Goal: Find specific page/section: Find specific page/section

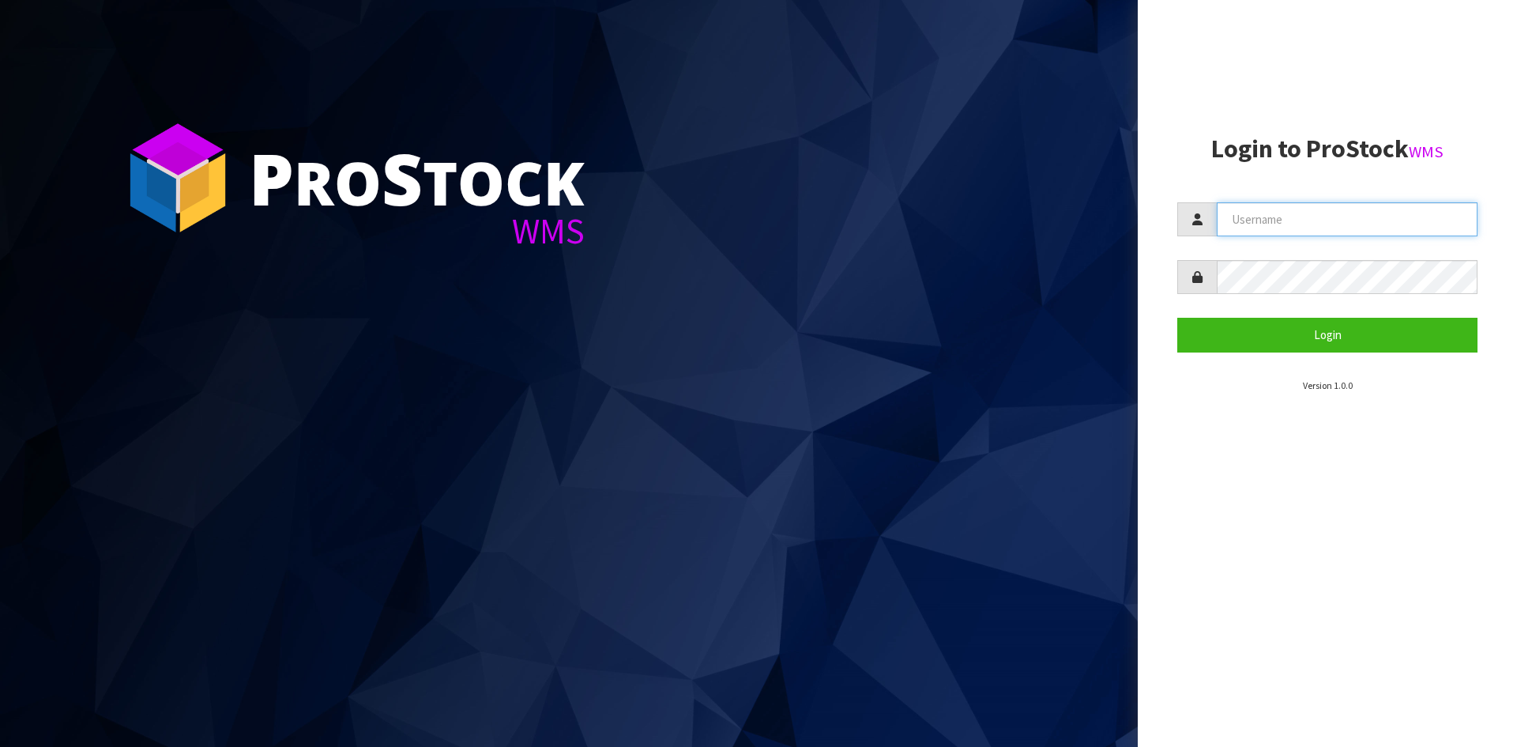
click at [1295, 221] on input "text" at bounding box center [1347, 219] width 261 height 34
type input "[PERSON_NAME]"
click at [1178, 318] on button "Login" at bounding box center [1328, 335] width 300 height 34
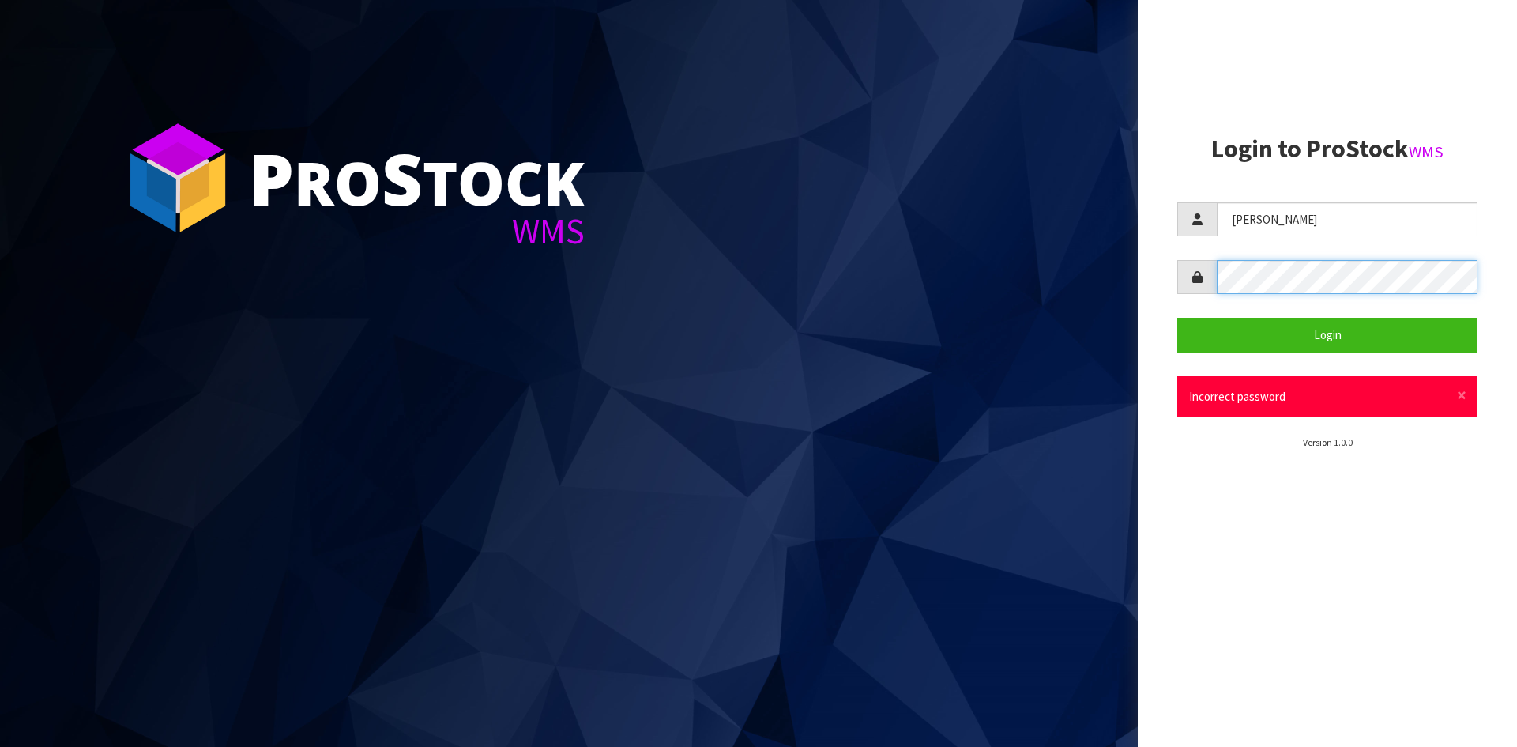
click at [1178, 318] on button "Login" at bounding box center [1328, 335] width 300 height 34
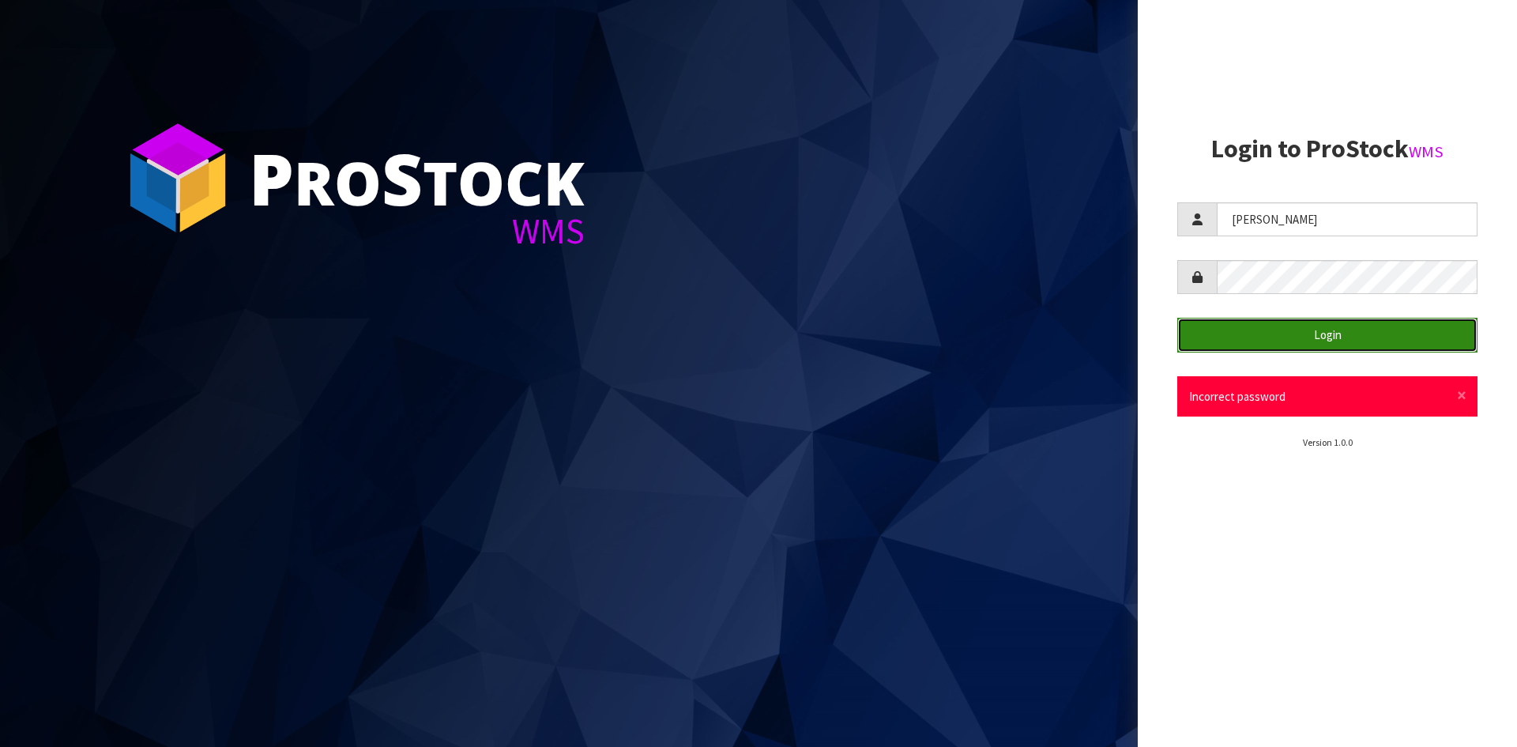
click at [1230, 340] on button "Login" at bounding box center [1328, 335] width 300 height 34
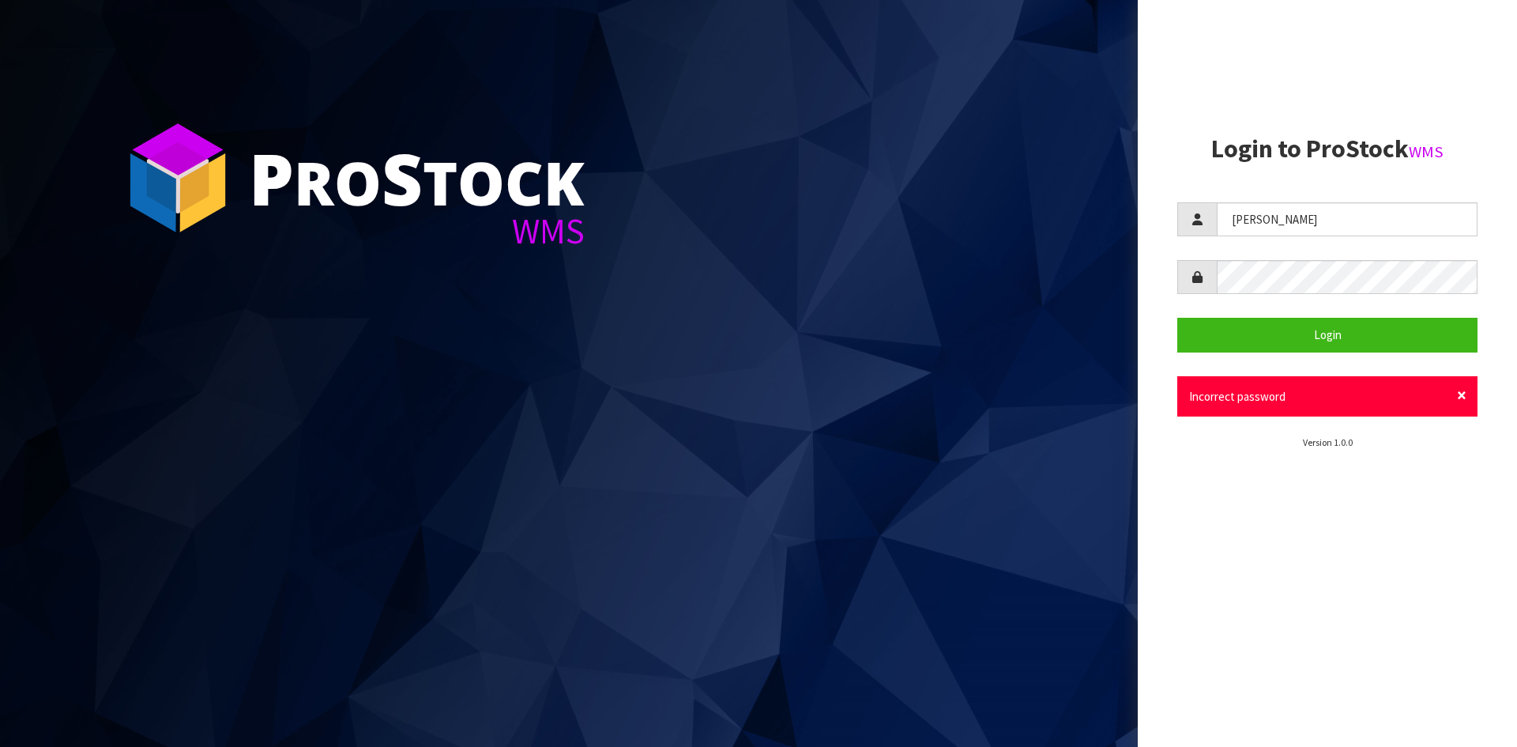
click at [1460, 394] on span "×" at bounding box center [1461, 395] width 9 height 22
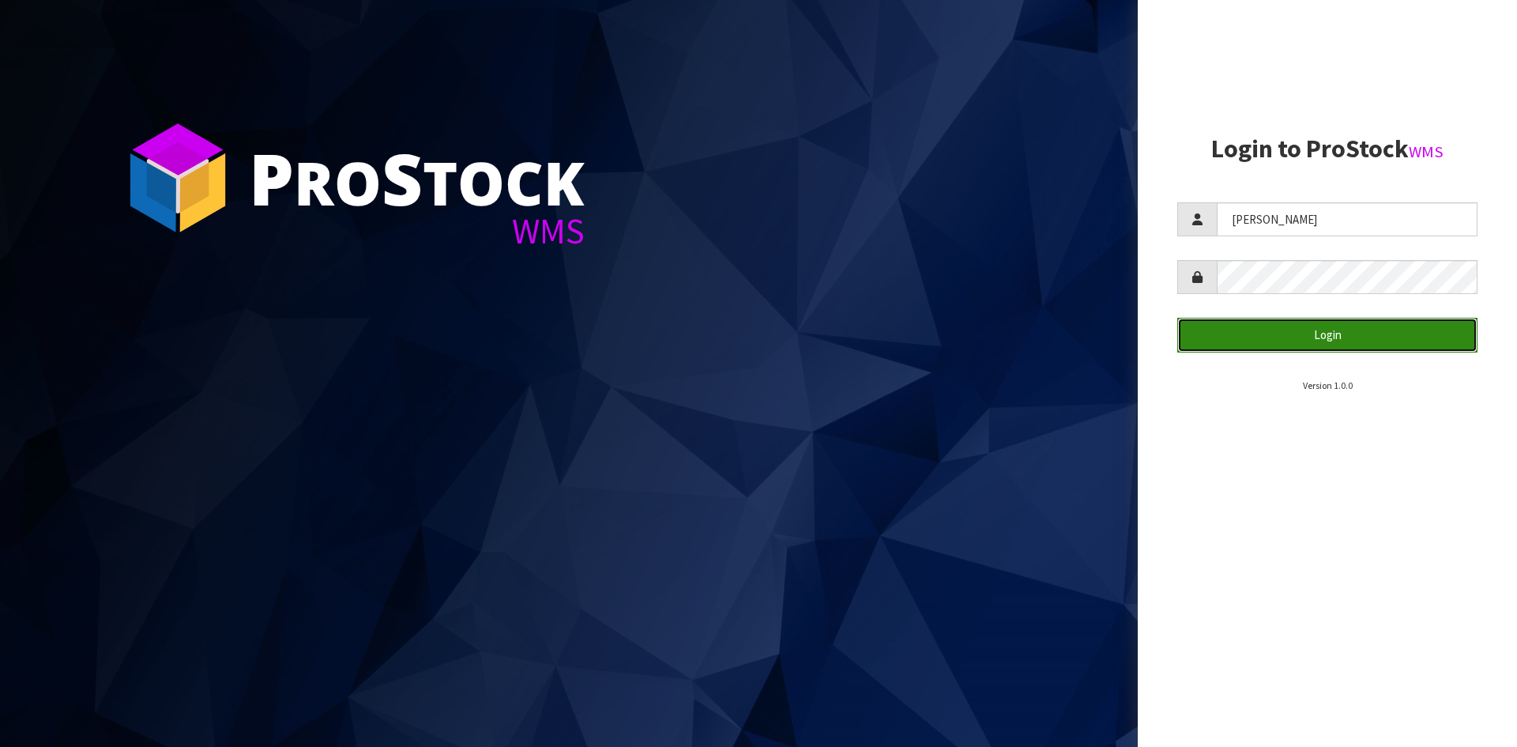
click at [1374, 342] on button "Login" at bounding box center [1328, 335] width 300 height 34
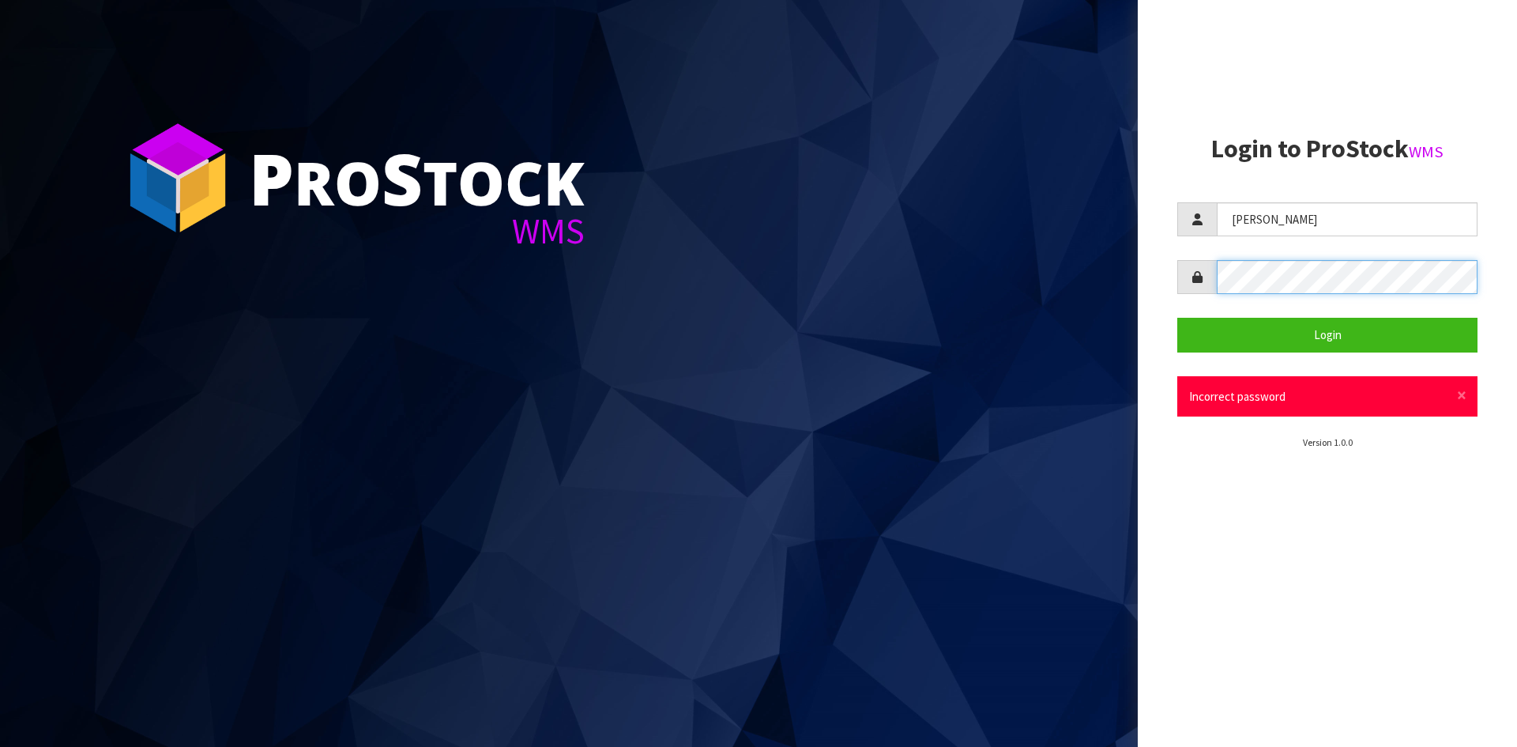
click at [1078, 274] on div "P ro S tock WMS Login to ProStock WMS [PERSON_NAME] Login × Close Incorrect pas…" at bounding box center [758, 373] width 1517 height 747
click at [1178, 318] on button "Login" at bounding box center [1328, 335] width 300 height 34
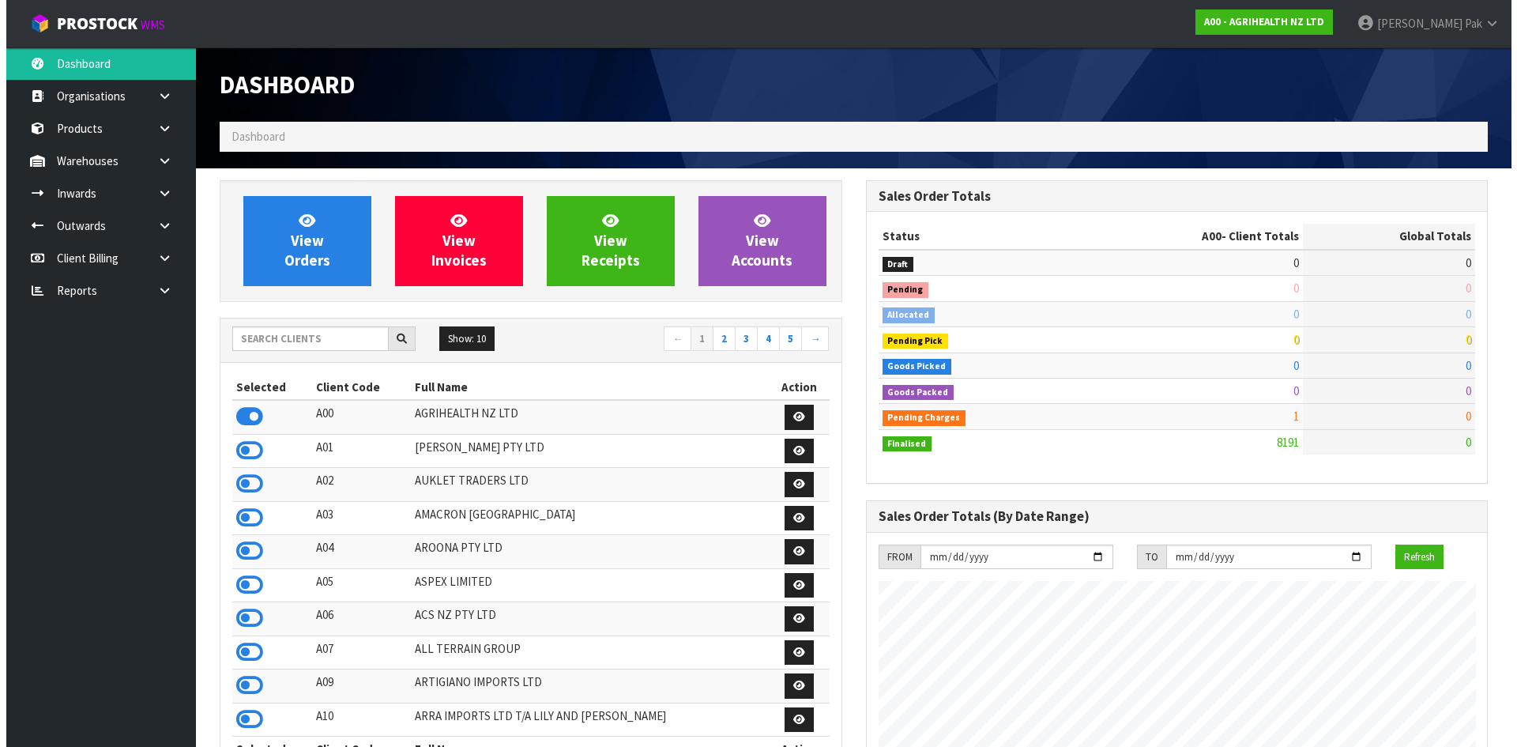
scroll to position [1197, 646]
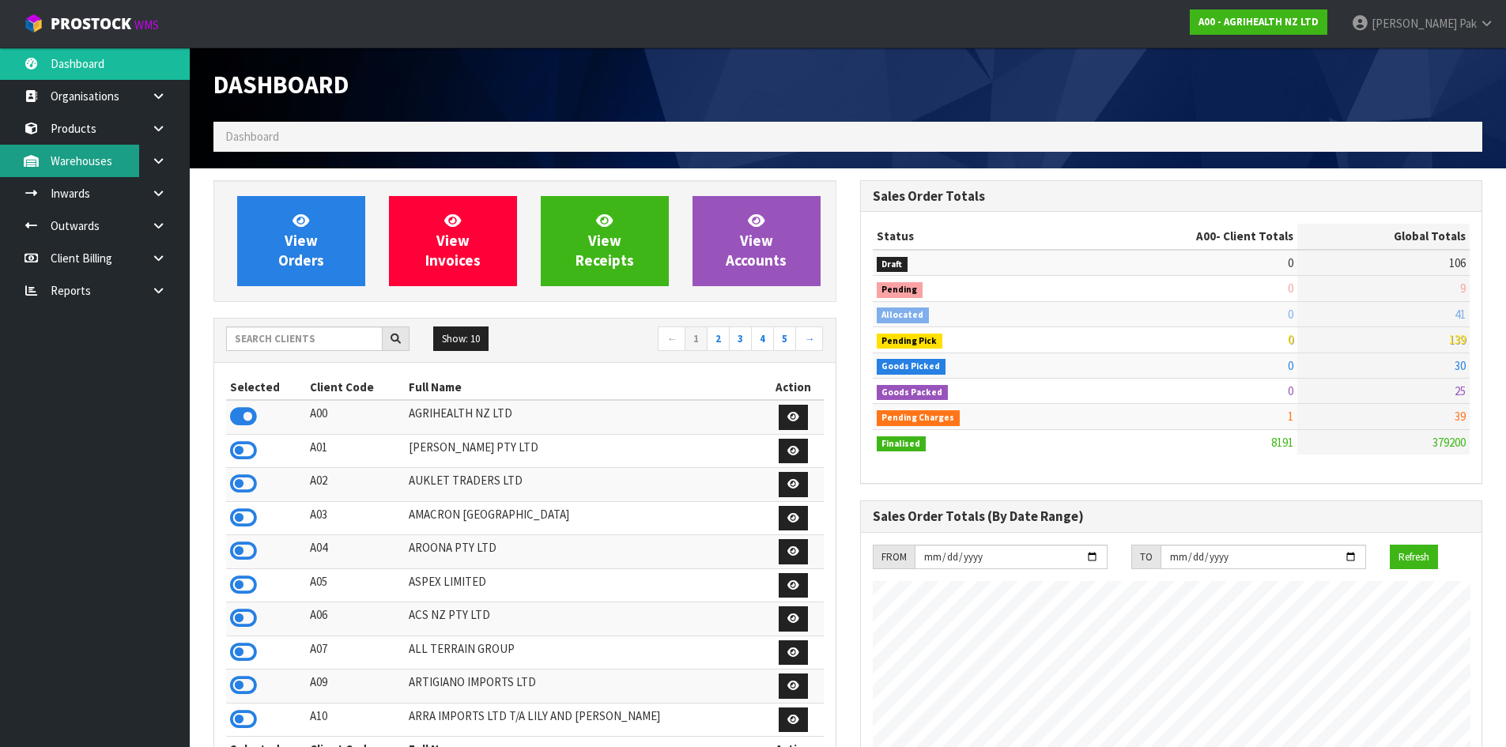
click at [119, 157] on link "Warehouses" at bounding box center [95, 161] width 190 height 32
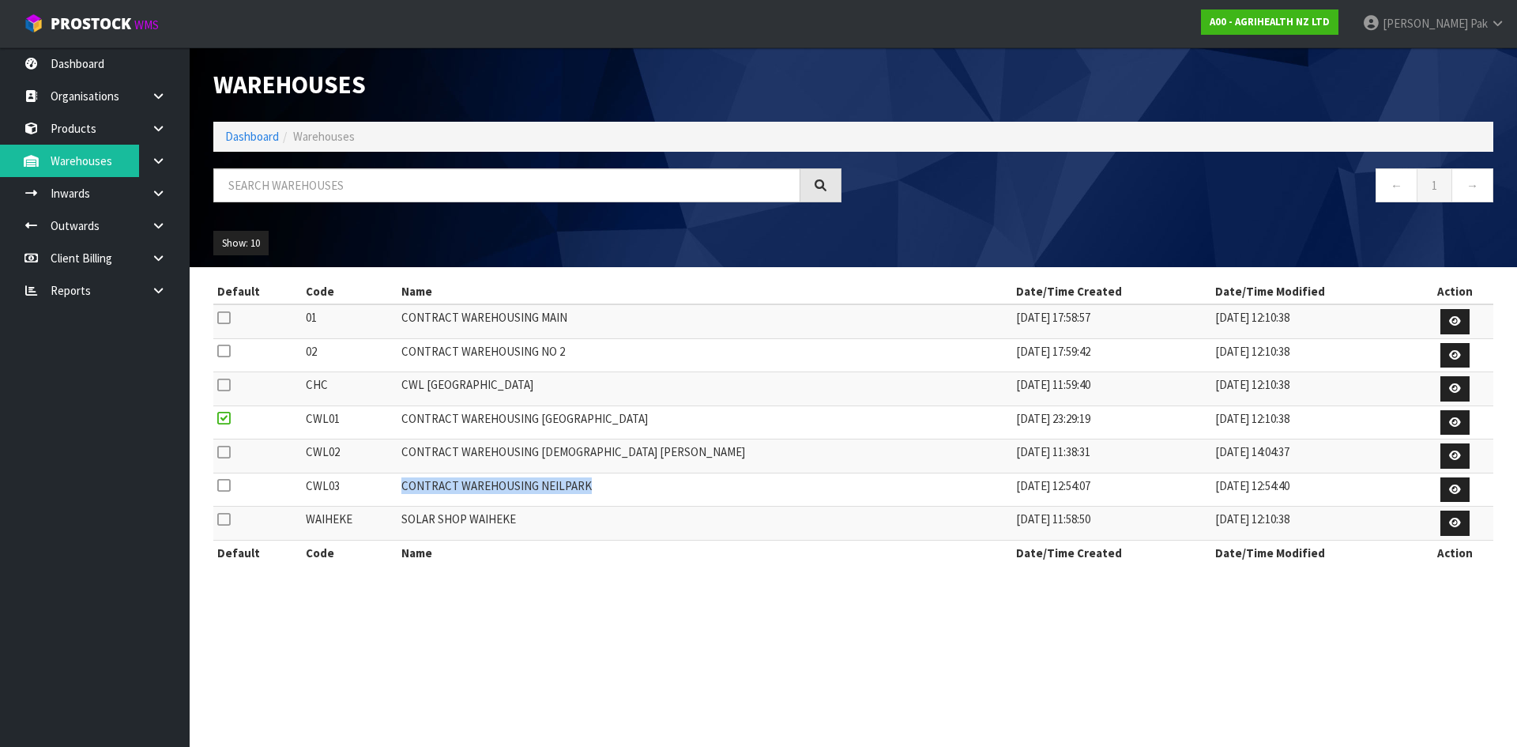
drag, startPoint x: 631, startPoint y: 488, endPoint x: 437, endPoint y: 486, distance: 194.4
click at [437, 486] on tr "CWL03 CONTRACT WAREHOUSING NEILPARK [DATE] 12:54:07 [DATE] 12:54:40" at bounding box center [853, 490] width 1280 height 34
copy tr "CONTRACT WAREHOUSING NEILPARK"
drag, startPoint x: 652, startPoint y: 454, endPoint x: 439, endPoint y: 454, distance: 212.6
click at [439, 454] on td "CONTRACT WAREHOUSING [DEMOGRAPHIC_DATA] [PERSON_NAME]" at bounding box center [706, 456] width 616 height 34
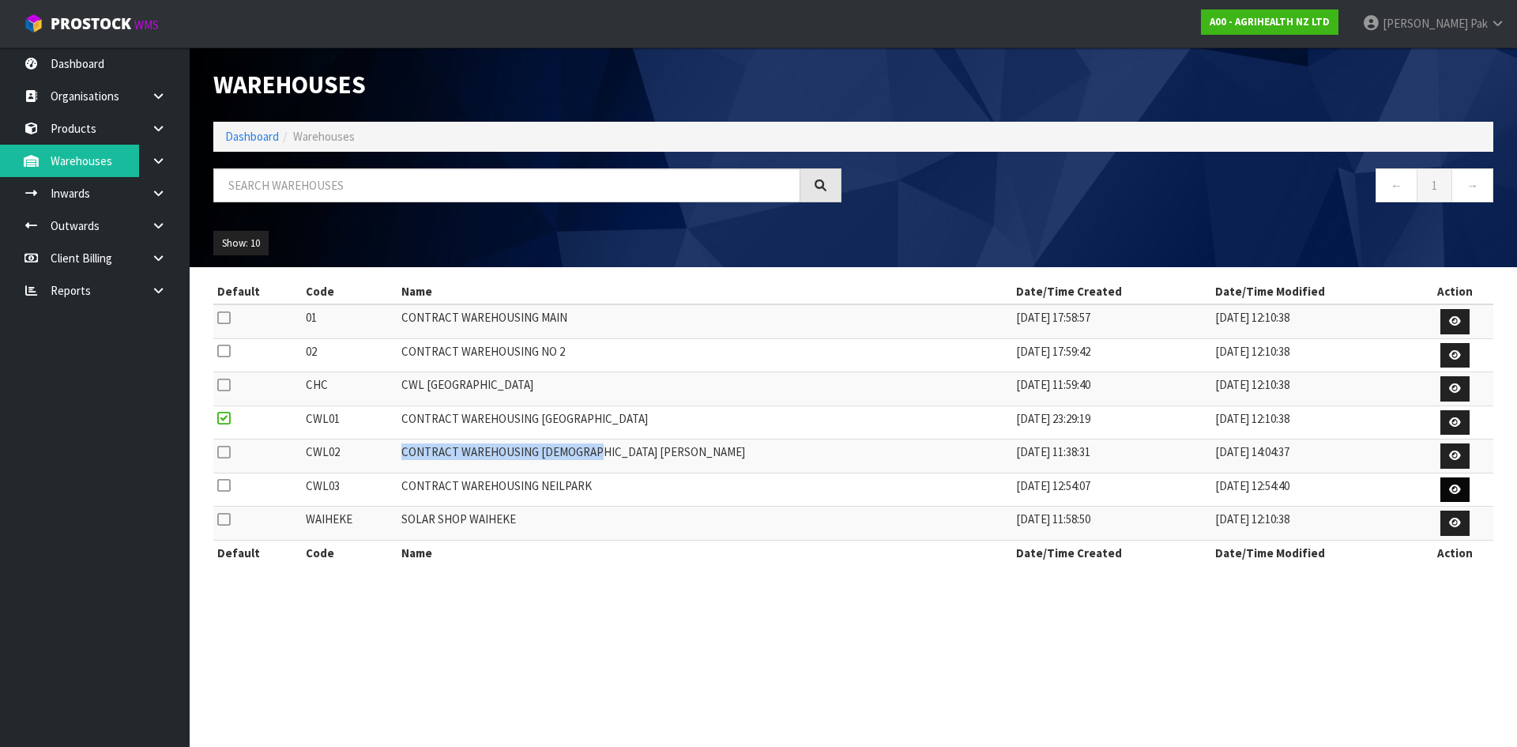
copy td "CONTRACT WAREHOUSING [DEMOGRAPHIC_DATA] [PERSON_NAME]"
drag, startPoint x: 660, startPoint y: 420, endPoint x: 439, endPoint y: 416, distance: 221.3
click at [439, 416] on td "CONTRACT WAREHOUSING [GEOGRAPHIC_DATA]" at bounding box center [706, 422] width 616 height 34
copy td "CONTRACT WAREHOUSING [GEOGRAPHIC_DATA]"
click at [107, 164] on link "Warehouses" at bounding box center [95, 161] width 190 height 32
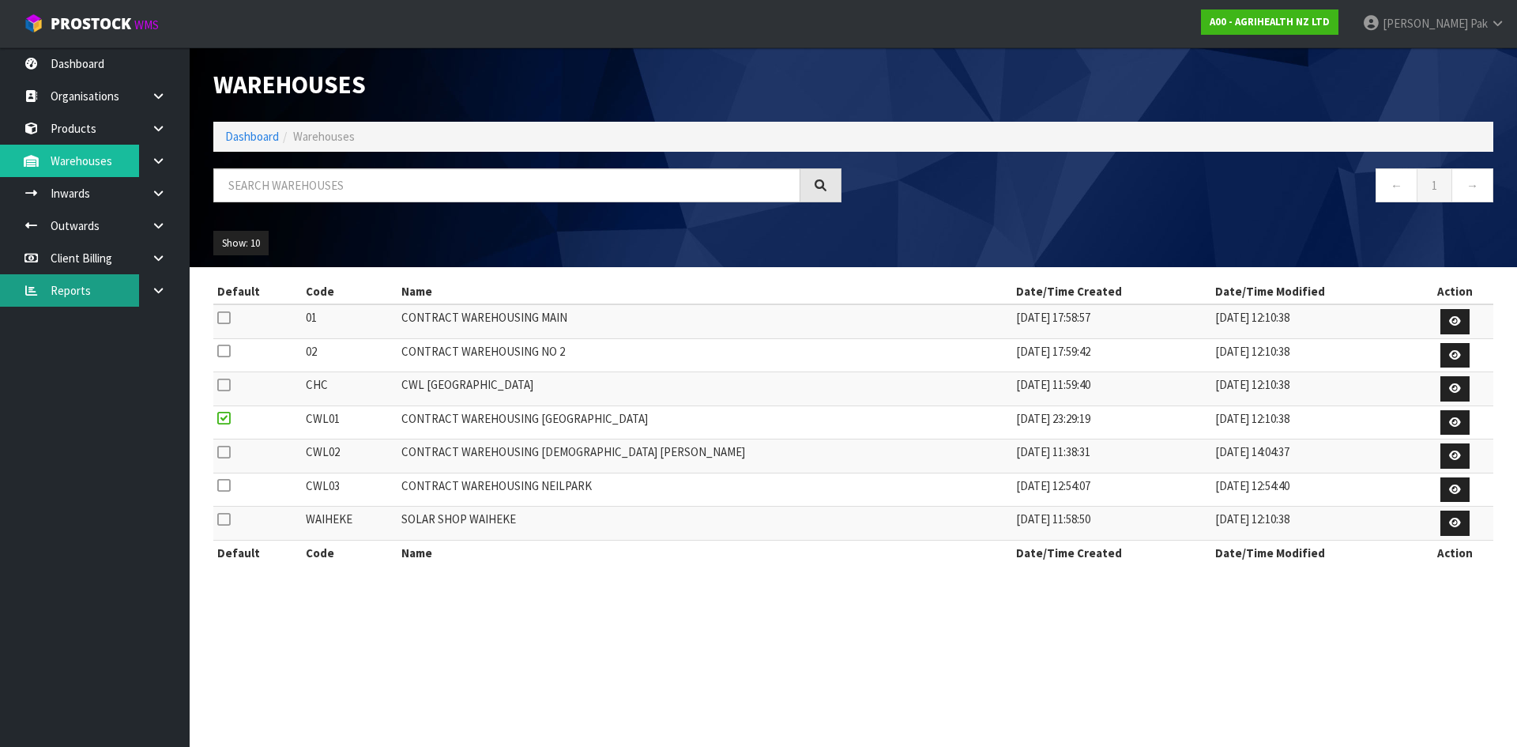
click at [80, 287] on link "Reports" at bounding box center [95, 290] width 190 height 32
click at [85, 295] on link "Reports" at bounding box center [95, 290] width 190 height 32
click at [168, 289] on link at bounding box center [164, 290] width 51 height 32
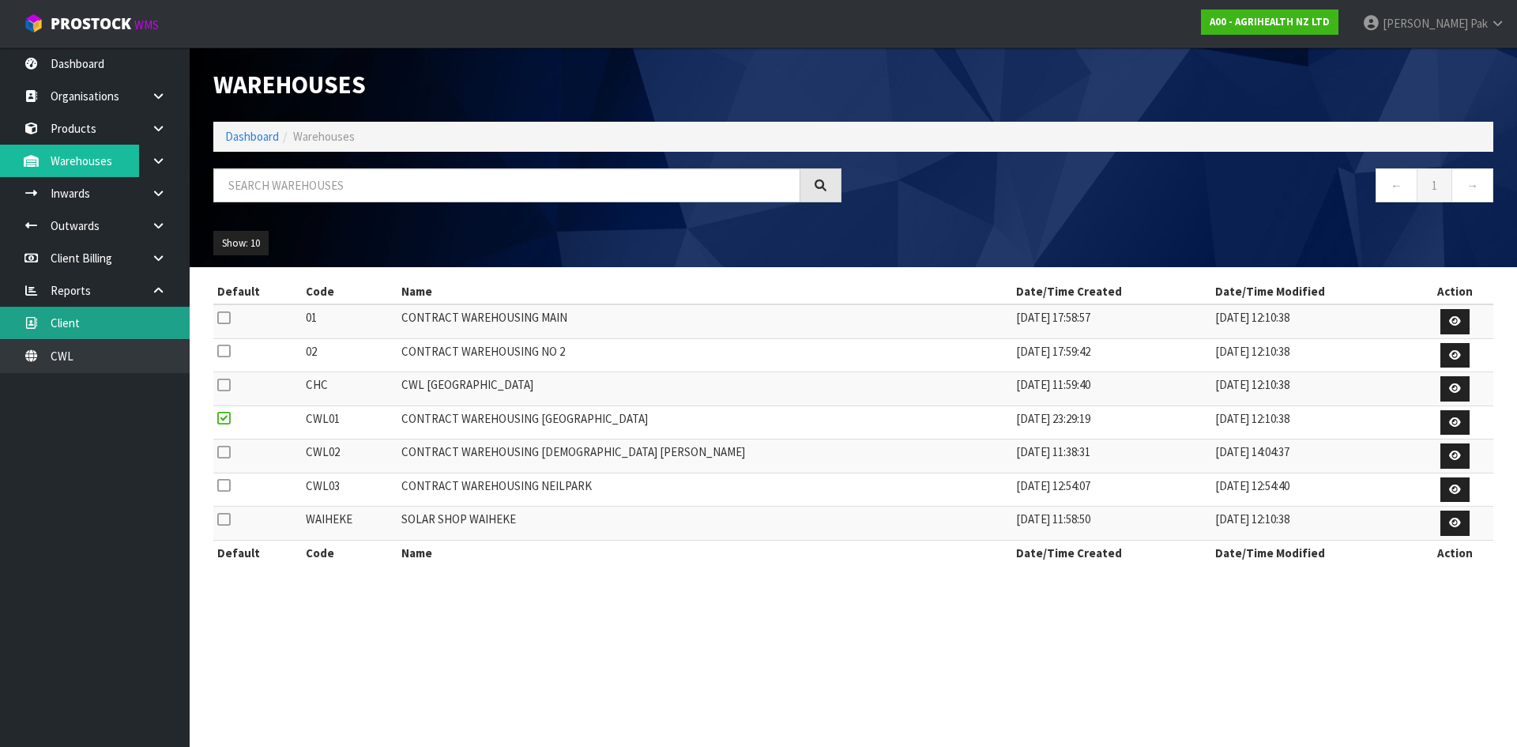
click at [91, 325] on link "Client" at bounding box center [95, 323] width 190 height 32
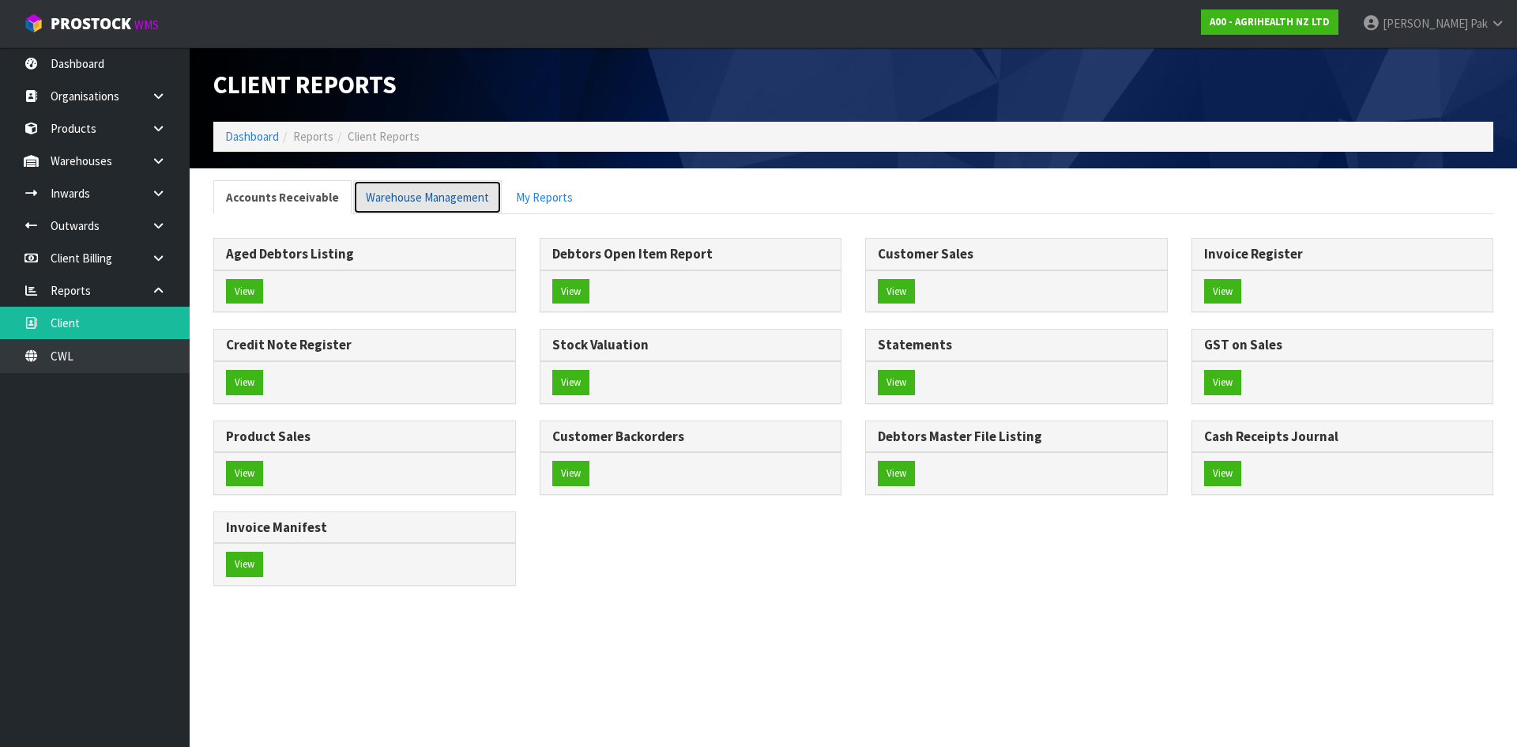
click at [405, 202] on link "Warehouse Management" at bounding box center [427, 197] width 149 height 34
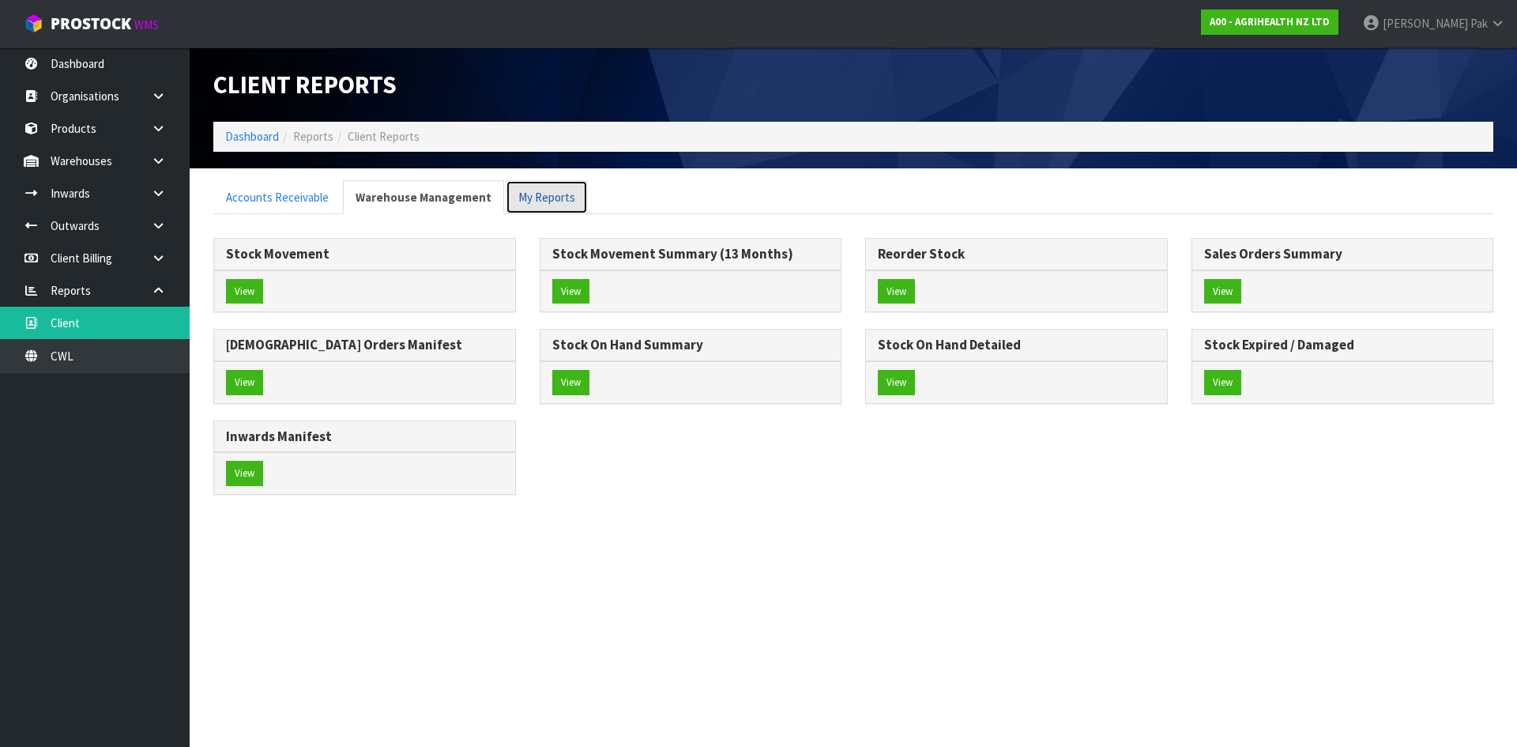
click at [515, 196] on link "My Reports" at bounding box center [547, 197] width 82 height 34
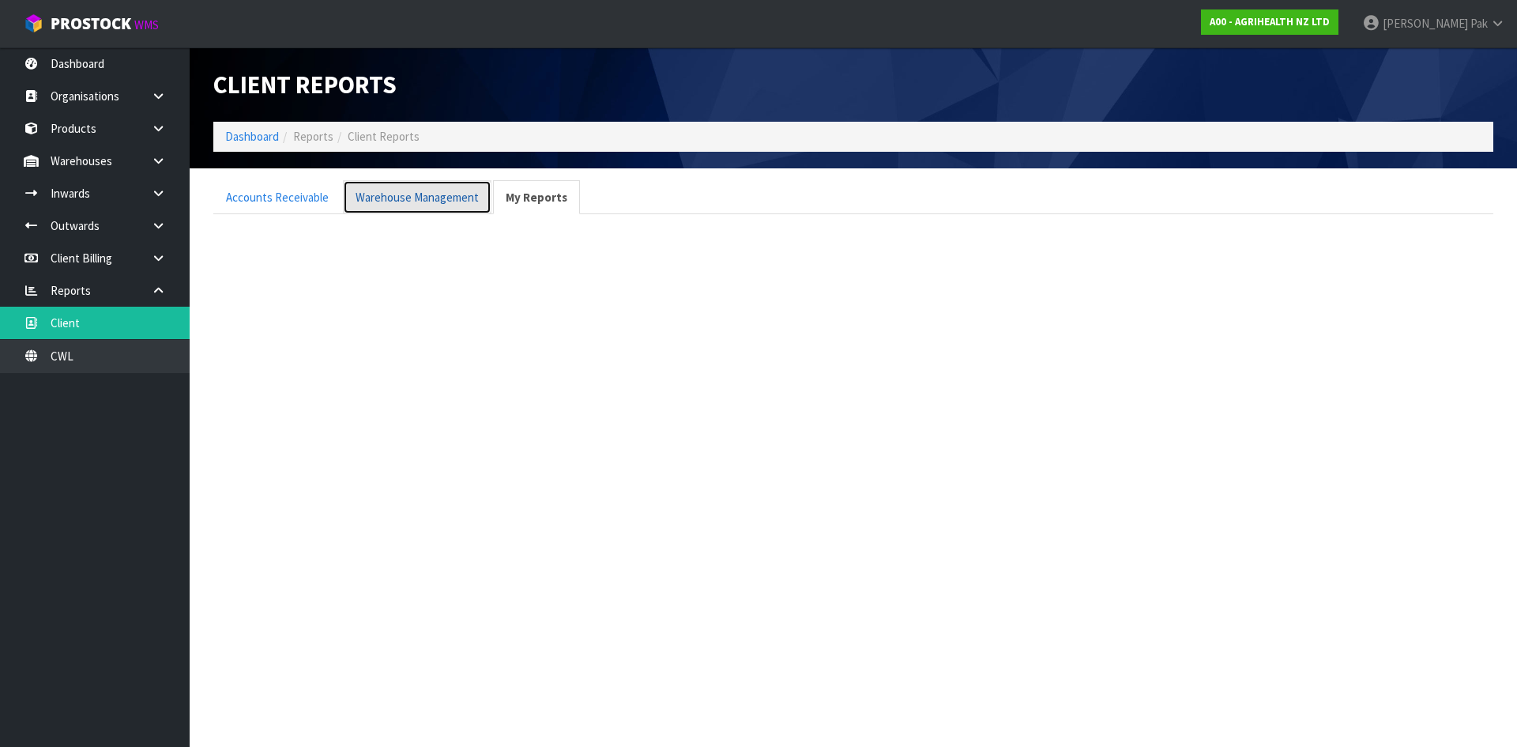
click at [446, 183] on link "Warehouse Management" at bounding box center [417, 197] width 149 height 34
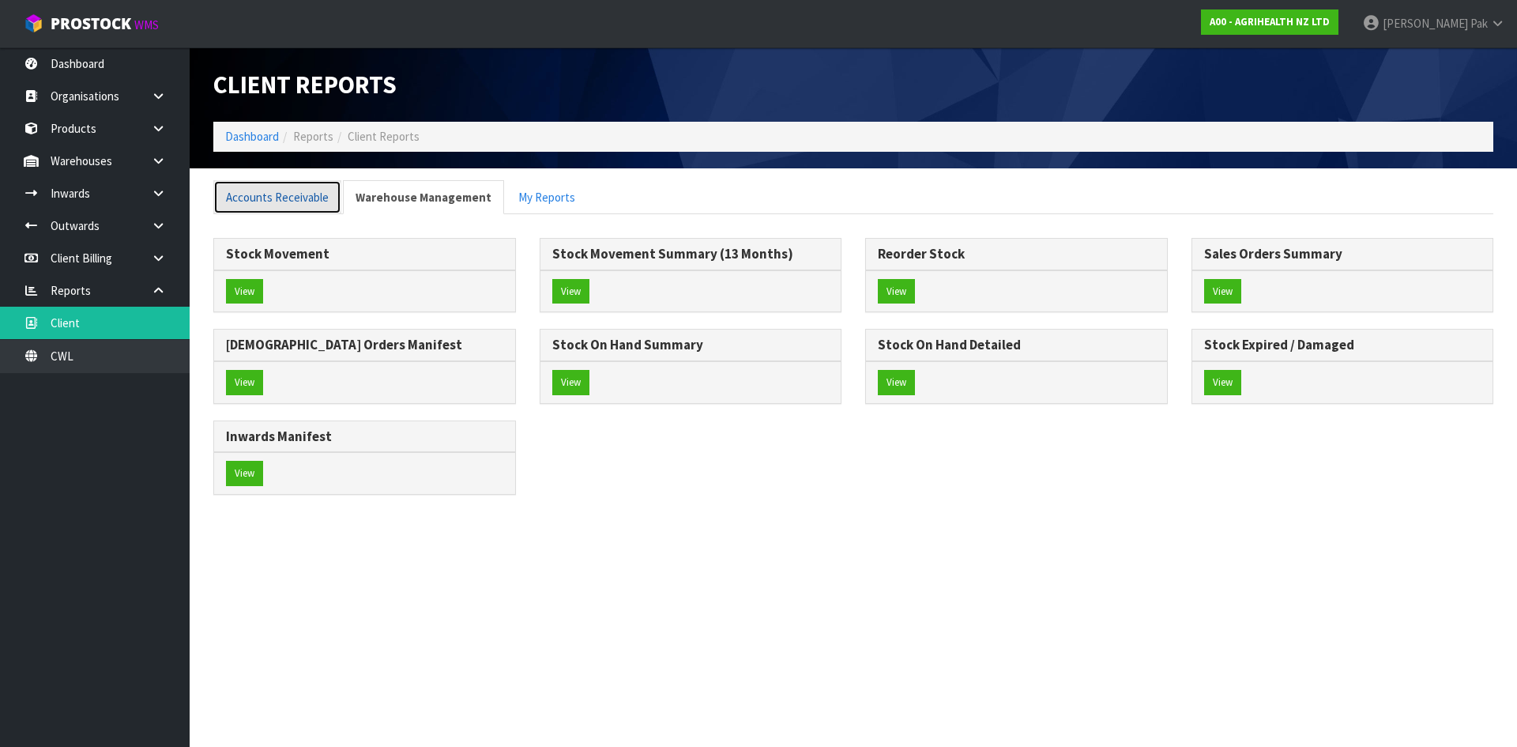
click at [254, 195] on link "Accounts Receivable" at bounding box center [277, 197] width 128 height 34
